Goal: Task Accomplishment & Management: Understand process/instructions

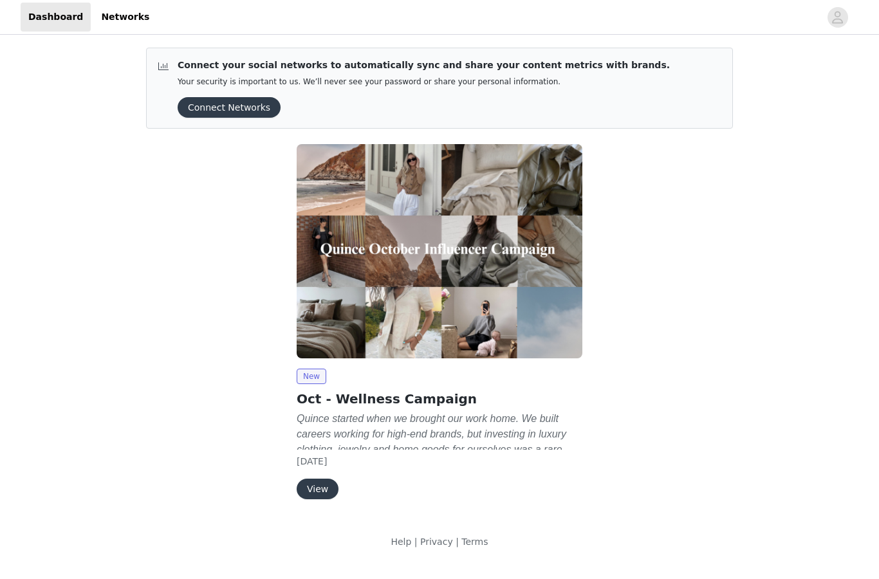
click at [394, 396] on h2 "Oct - Wellness Campaign" at bounding box center [440, 398] width 286 height 19
click at [318, 482] on button "View" at bounding box center [318, 489] width 42 height 21
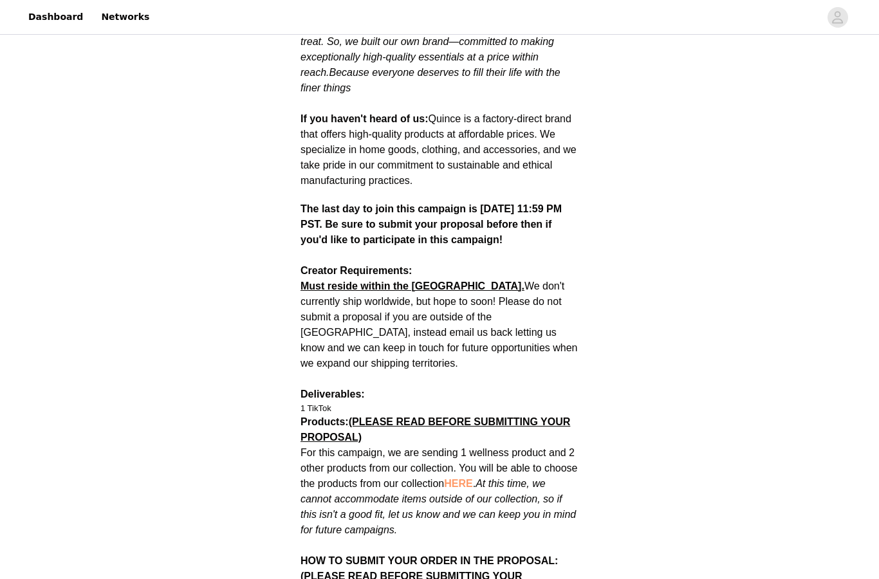
scroll to position [460, 0]
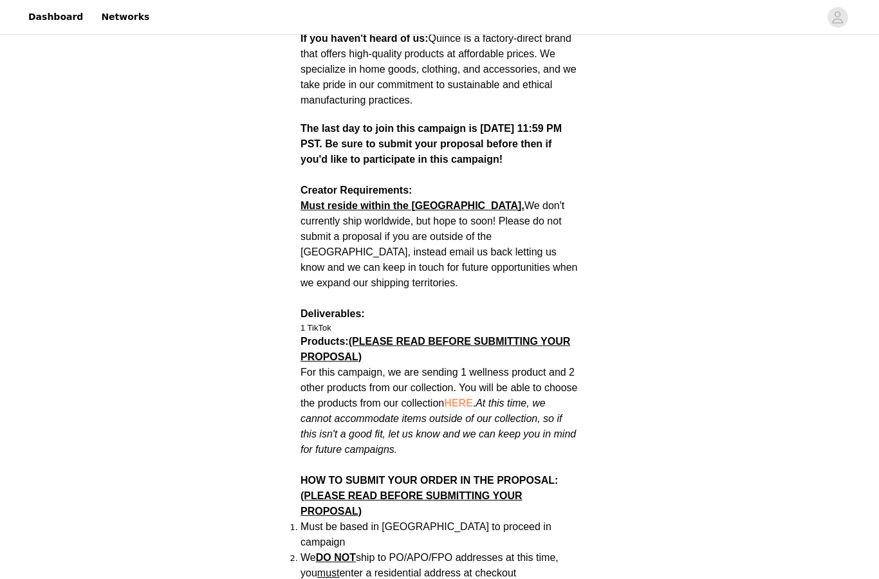
click at [459, 398] on span "HERE" at bounding box center [458, 403] width 28 height 11
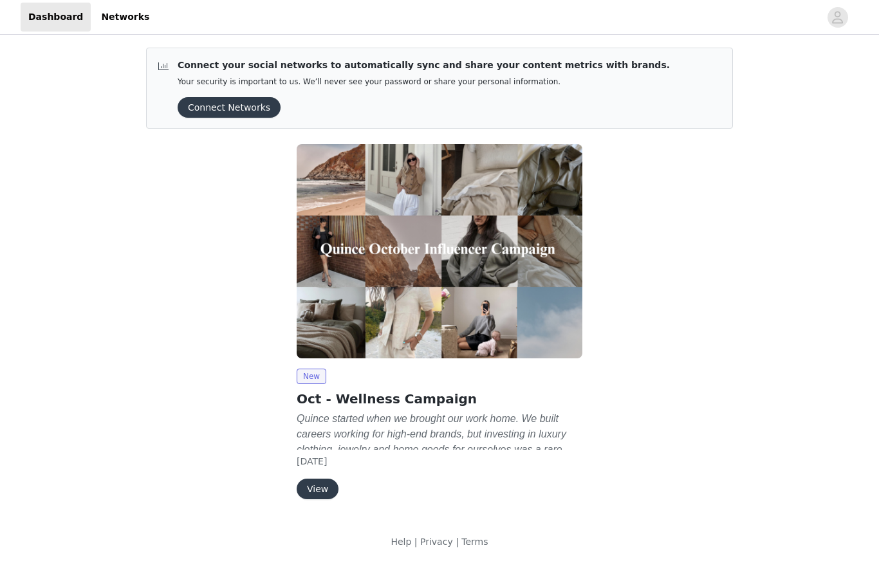
click at [428, 398] on h2 "Oct - Wellness Campaign" at bounding box center [440, 398] width 286 height 19
click at [315, 482] on button "View" at bounding box center [318, 489] width 42 height 21
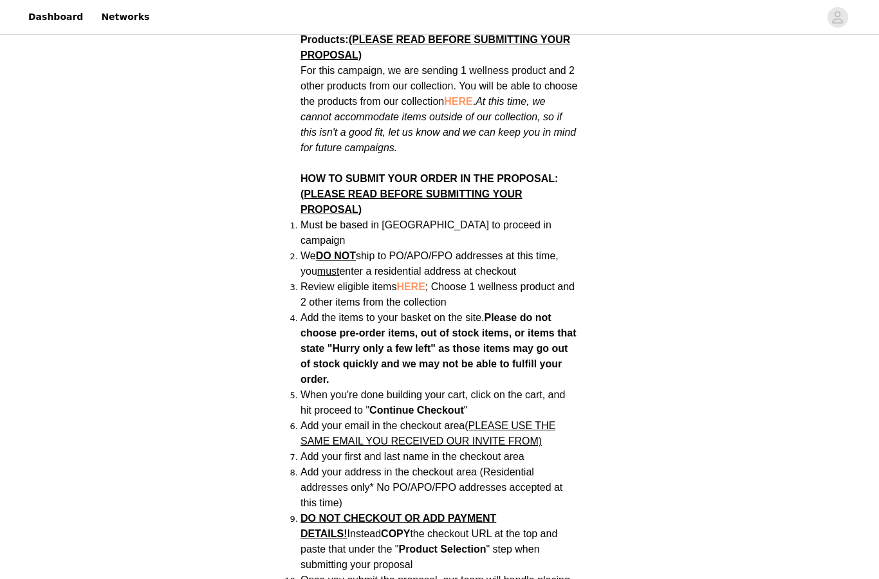
scroll to position [762, 0]
click at [414, 281] on span "HERE" at bounding box center [410, 286] width 28 height 11
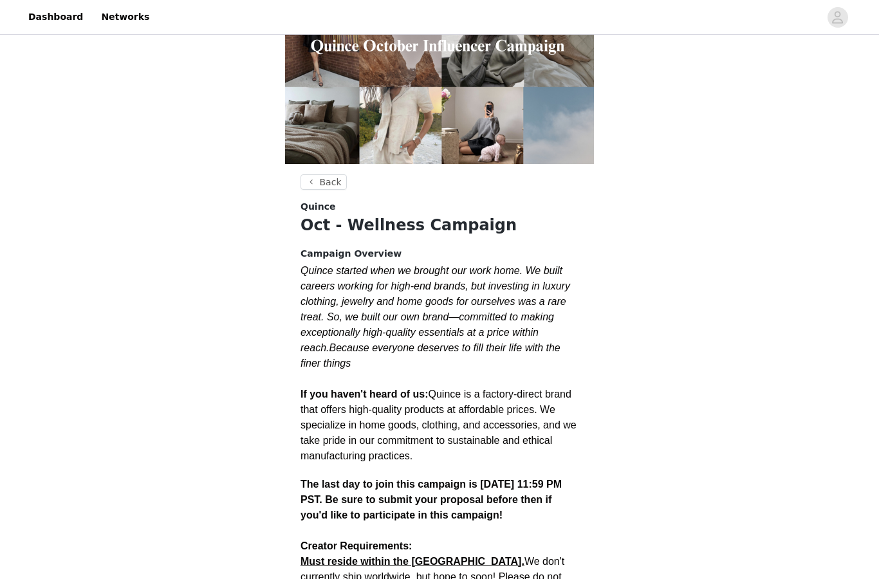
scroll to position [0, 0]
